Goal: Check status: Check status

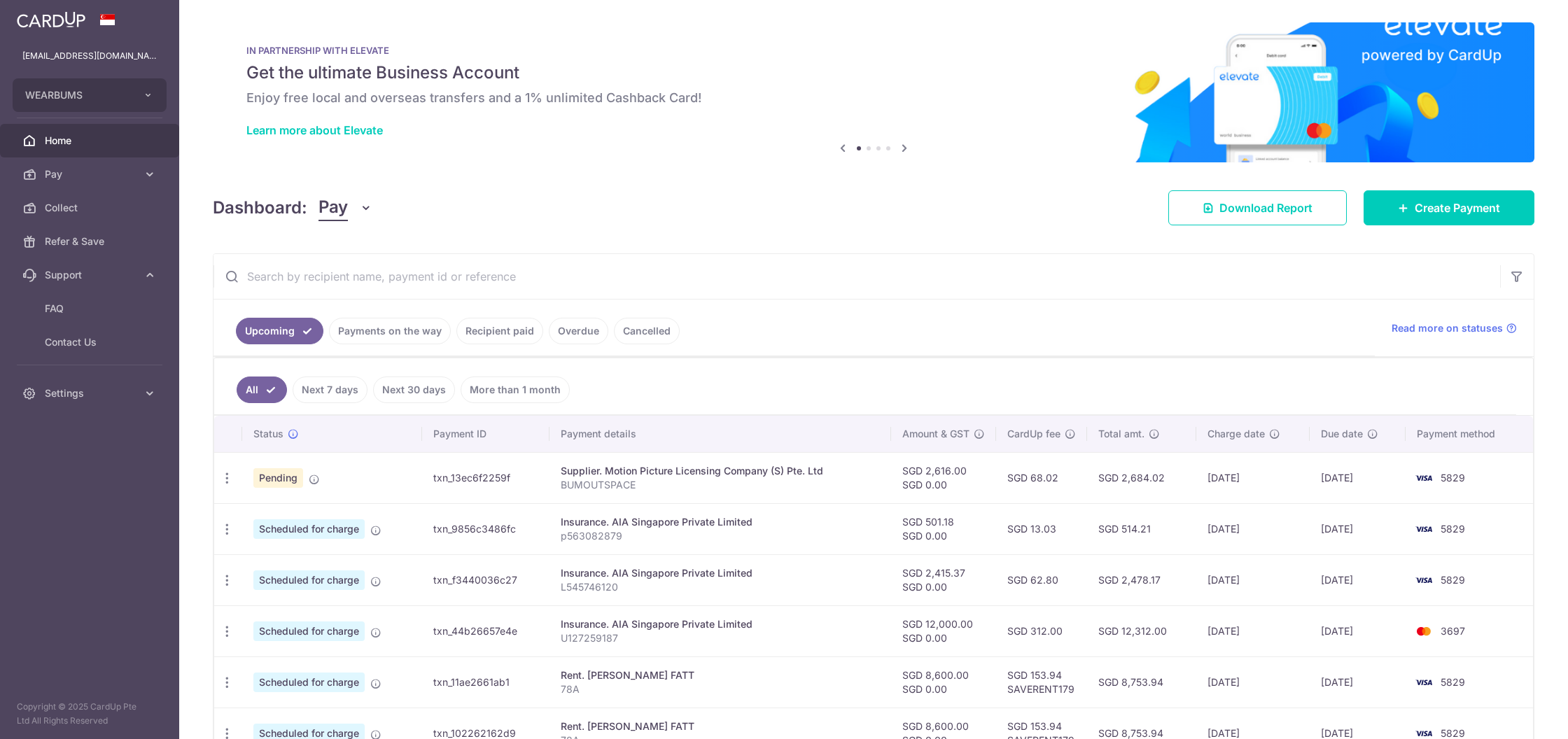
scroll to position [114, 0]
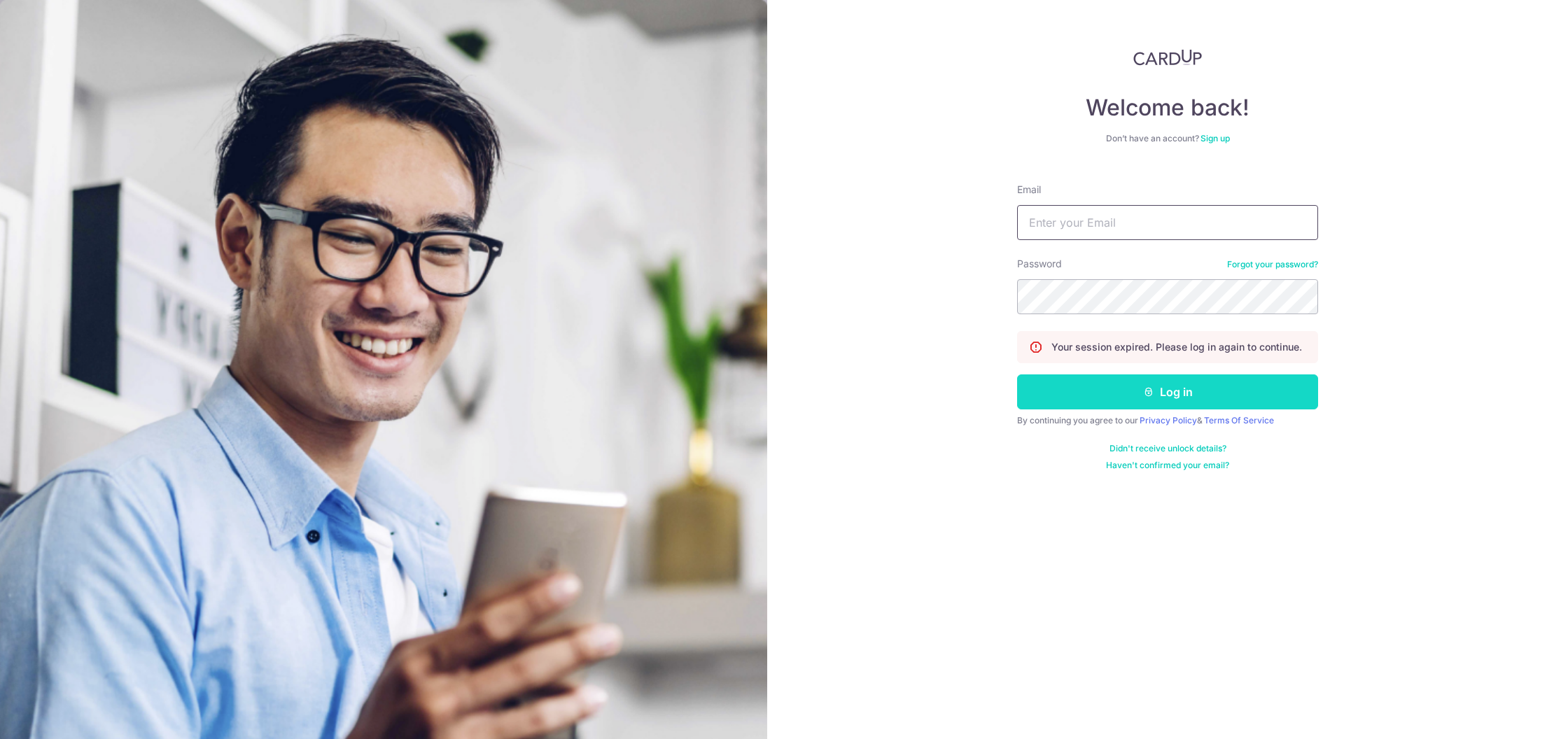
type input "[EMAIL_ADDRESS][DOMAIN_NAME]"
click at [1160, 381] on button "Log in" at bounding box center [1168, 392] width 301 height 35
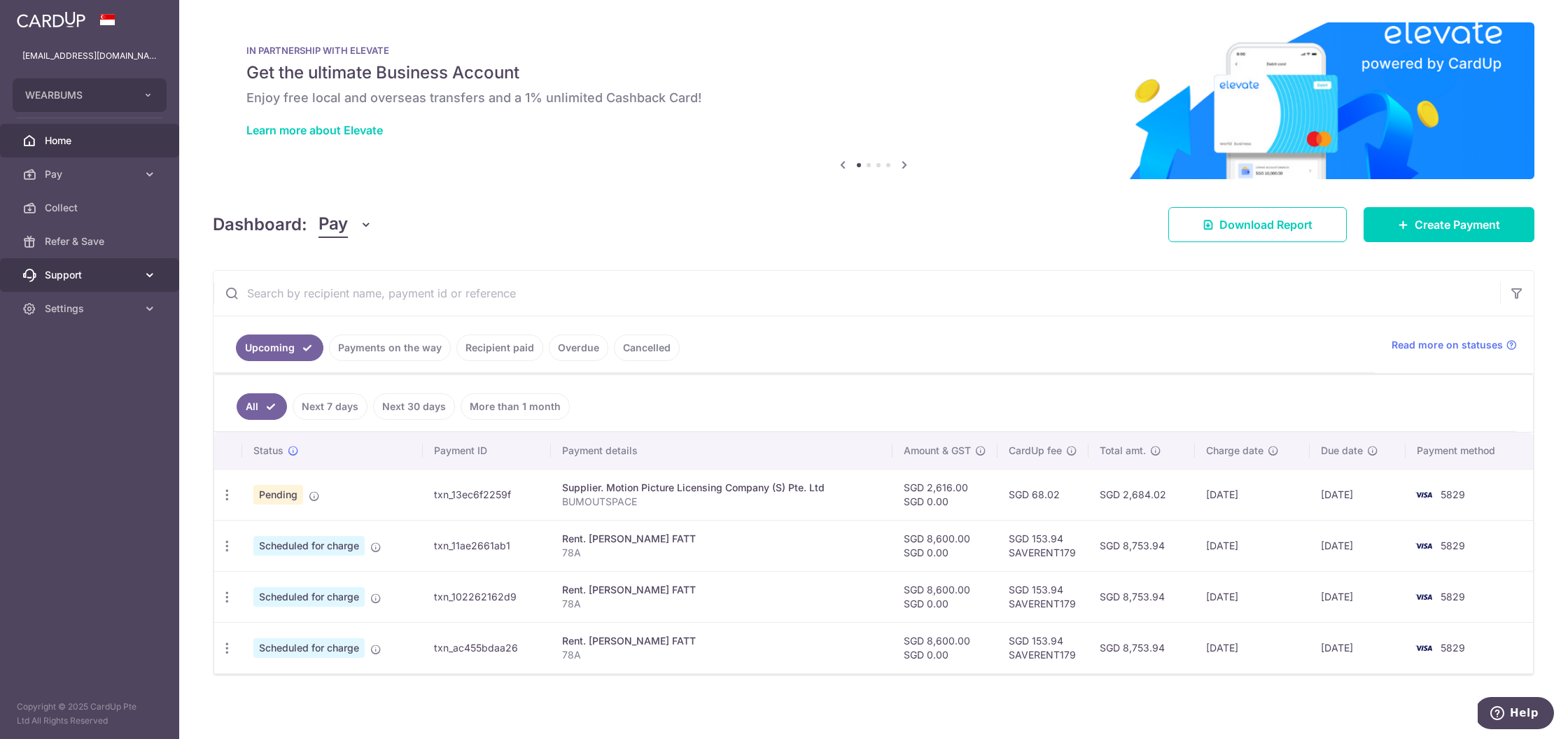
click at [82, 285] on link "Support" at bounding box center [90, 275] width 179 height 34
click at [395, 359] on link "Payments on the way" at bounding box center [390, 348] width 122 height 26
